Goal: Task Accomplishment & Management: Manage account settings

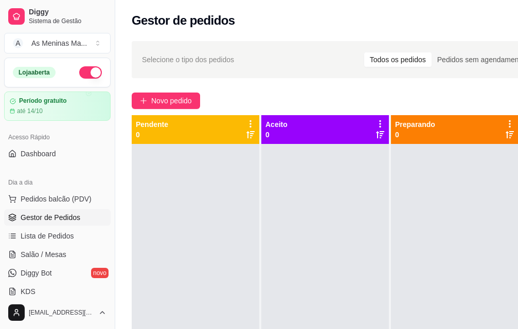
click at [49, 220] on span "Gestor de Pedidos" at bounding box center [51, 217] width 60 height 10
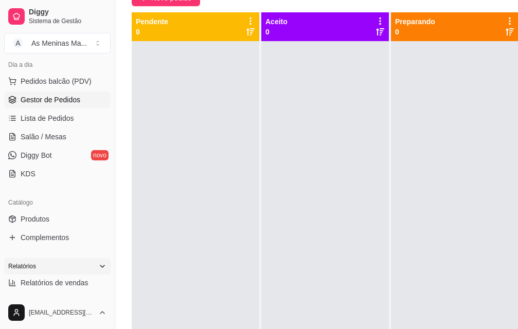
scroll to position [206, 0]
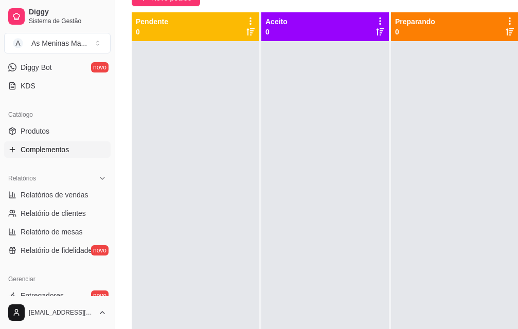
click at [54, 156] on link "Complementos" at bounding box center [57, 149] width 106 height 16
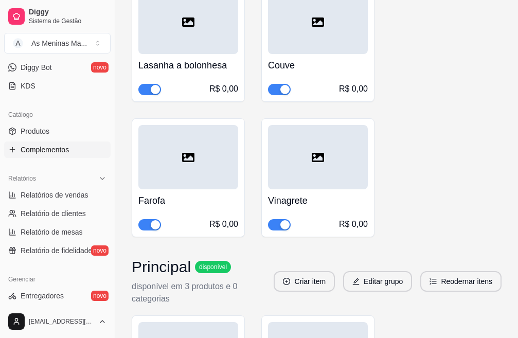
scroll to position [668, 0]
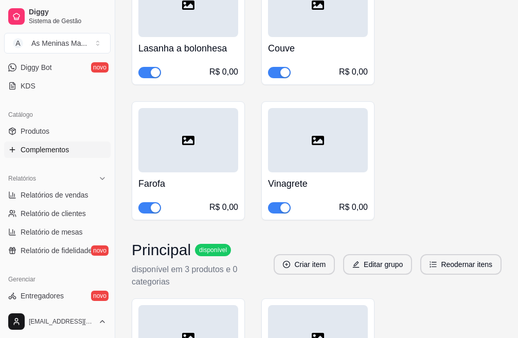
click at [178, 51] on h4 "Lasanha a bolonhesa" at bounding box center [188, 48] width 100 height 14
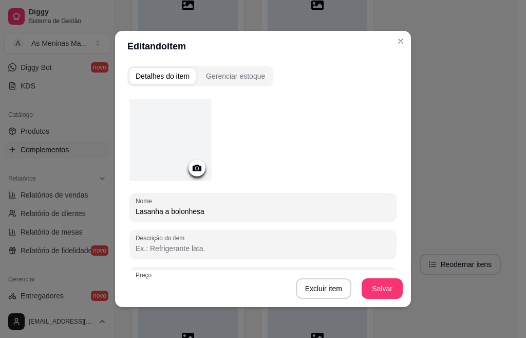
drag, startPoint x: 201, startPoint y: 212, endPoint x: 120, endPoint y: 216, distance: 81.3
click at [117, 212] on div "Detalhes do item Gerenciar estoque Nome Lasanha a bolonhesa Descrição do item P…" at bounding box center [263, 184] width 296 height 245
type input "Macarrão ao molho vermelho"
click at [382, 290] on button "Salvar" at bounding box center [382, 288] width 41 height 21
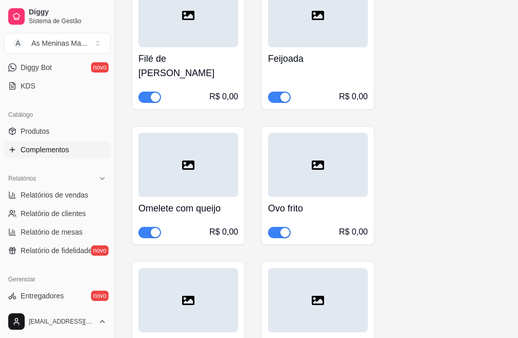
scroll to position [1285, 0]
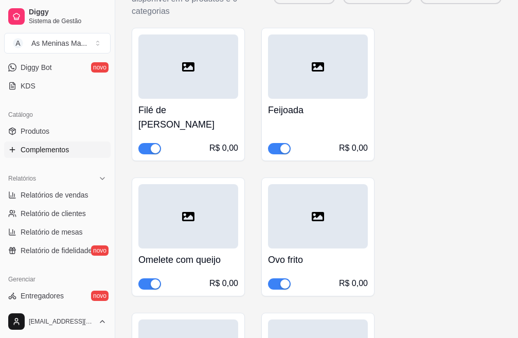
click at [294, 113] on h4 "Feijoada" at bounding box center [318, 110] width 100 height 14
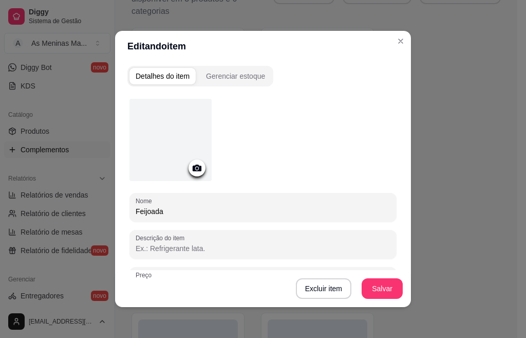
drag, startPoint x: 223, startPoint y: 201, endPoint x: 126, endPoint y: 201, distance: 96.1
click at [122, 201] on div "Detalhes do item Gerenciar estoque Nome Feijoada Descrição do item Preço 0,00 P…" at bounding box center [263, 184] width 296 height 245
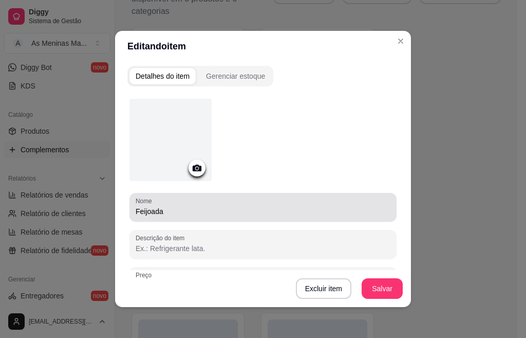
click at [165, 209] on input "Feijoada" at bounding box center [263, 211] width 255 height 10
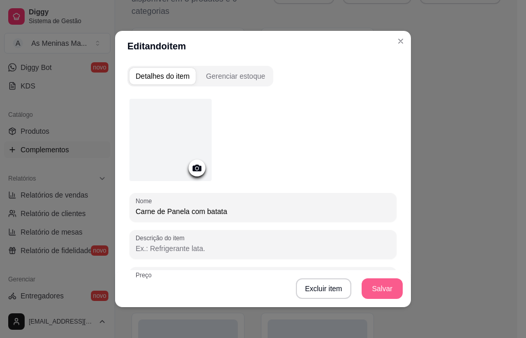
type input "Carne de Panela com batata"
click at [366, 286] on button "Salvar" at bounding box center [382, 289] width 40 height 20
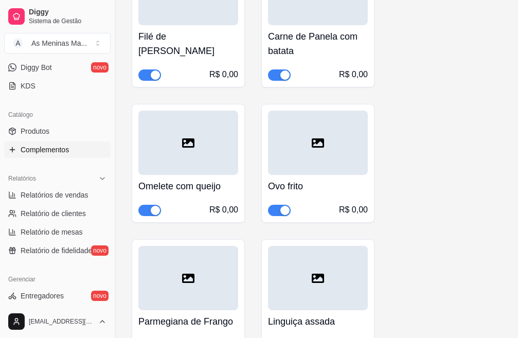
scroll to position [1491, 0]
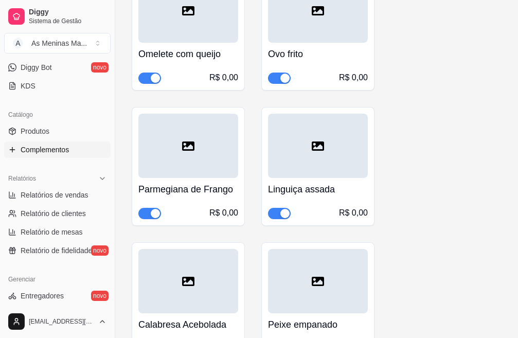
click at [318, 191] on h4 "Linguiça assada" at bounding box center [318, 189] width 100 height 14
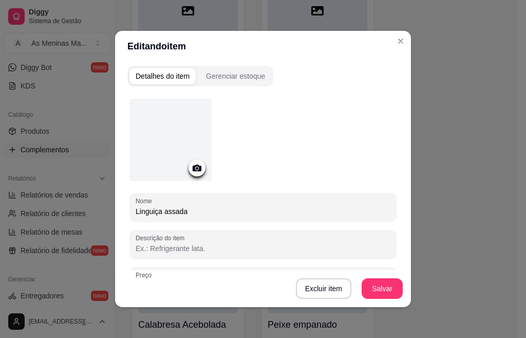
drag, startPoint x: 207, startPoint y: 205, endPoint x: 141, endPoint y: 205, distance: 65.8
click at [121, 205] on div "Detalhes do item Gerenciar estoque Nome Linguiça assada Descrição do item Preço…" at bounding box center [263, 184] width 296 height 245
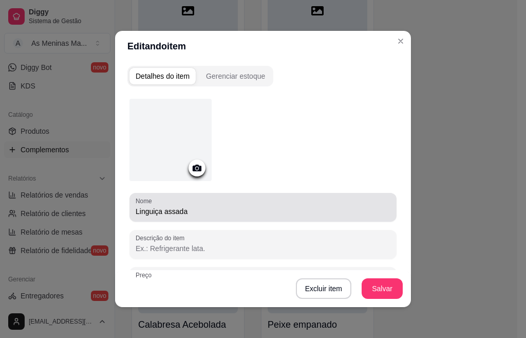
click at [179, 211] on input "Linguiça assada" at bounding box center [263, 211] width 255 height 10
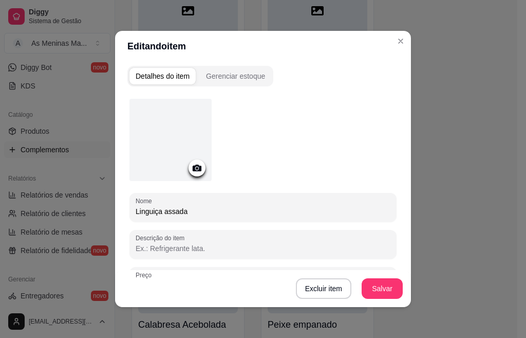
click at [179, 211] on input "Linguiça assada" at bounding box center [263, 211] width 255 height 10
click at [188, 212] on input "Linguiça assada" at bounding box center [263, 211] width 255 height 10
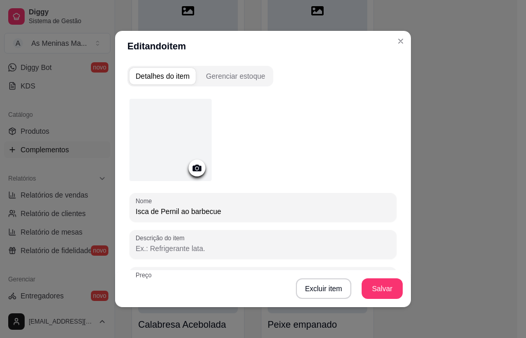
type input "Isca de Pernil ao barbecue"
click at [379, 284] on button "Salvar" at bounding box center [382, 289] width 40 height 20
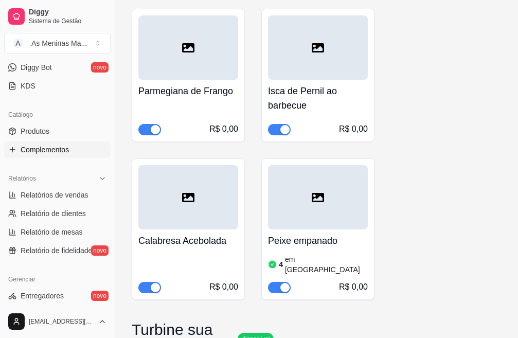
scroll to position [1593, 0]
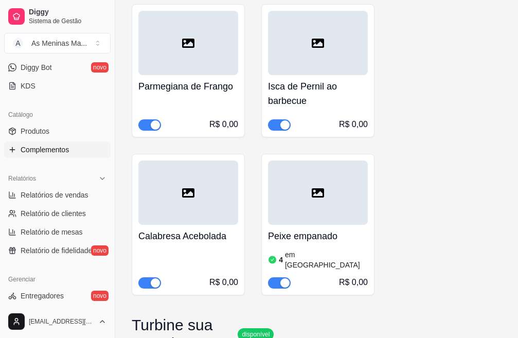
click at [288, 278] on div "button" at bounding box center [284, 282] width 9 height 9
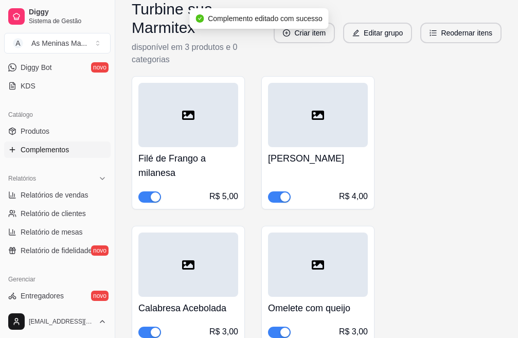
scroll to position [2107, 0]
